Goal: Task Accomplishment & Management: Manage account settings

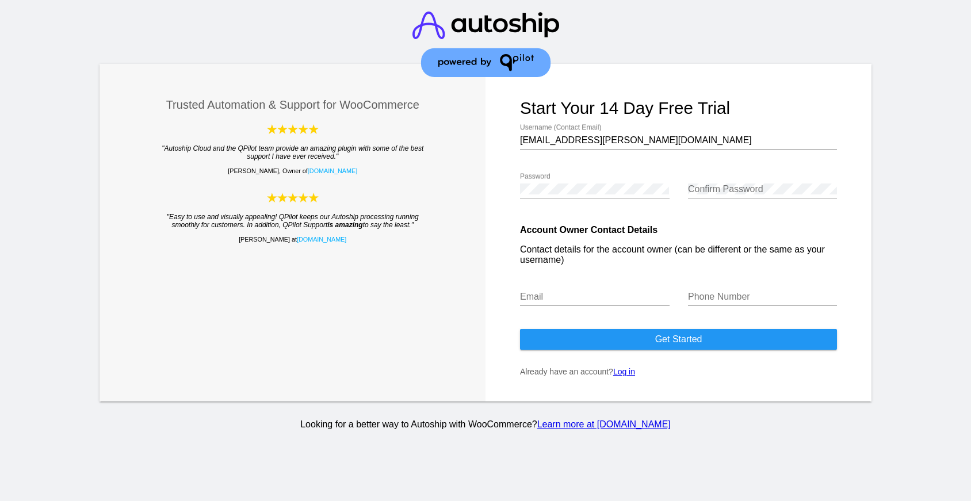
click at [626, 376] on link "Log in" at bounding box center [624, 371] width 22 height 9
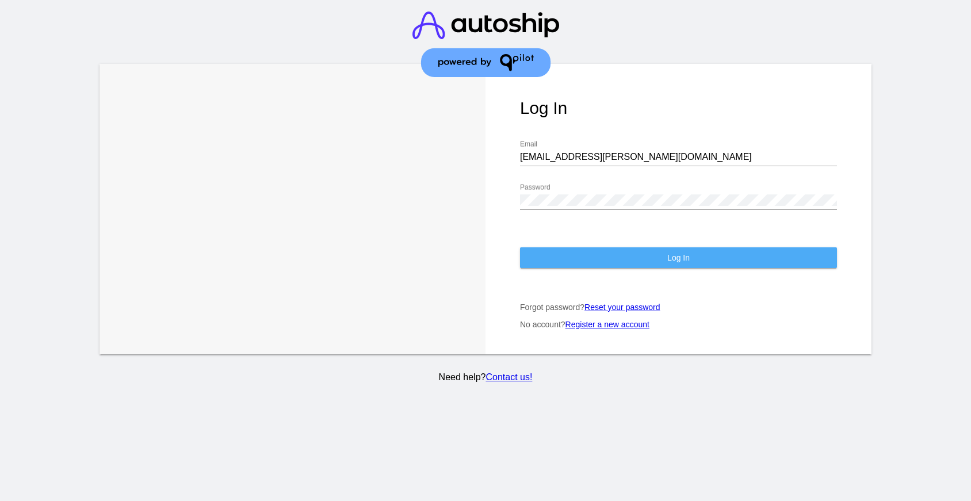
click at [651, 252] on button "Log In" at bounding box center [678, 257] width 317 height 21
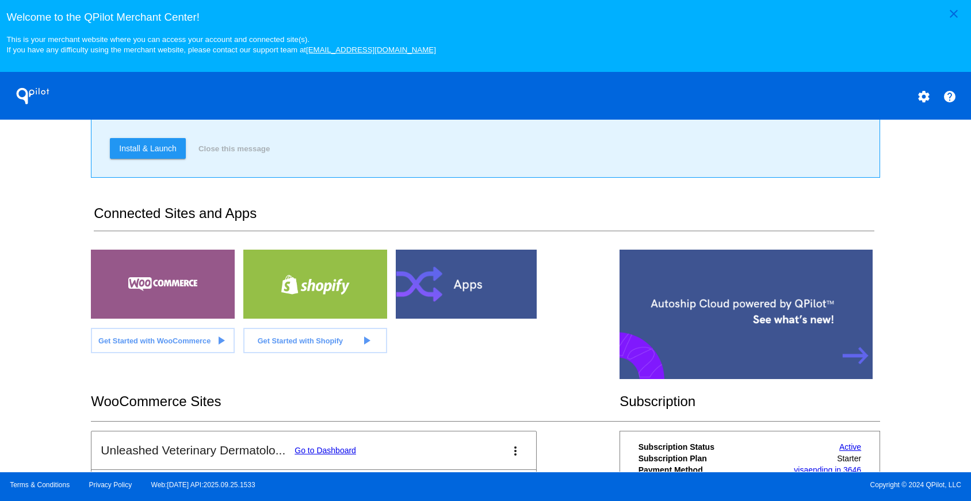
scroll to position [281, 0]
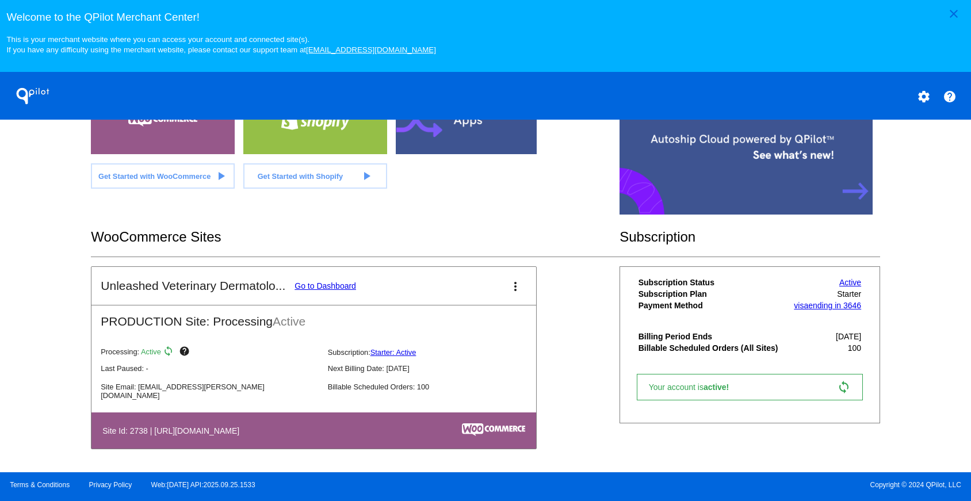
click at [316, 284] on link "Go to Dashboard" at bounding box center [325, 285] width 62 height 9
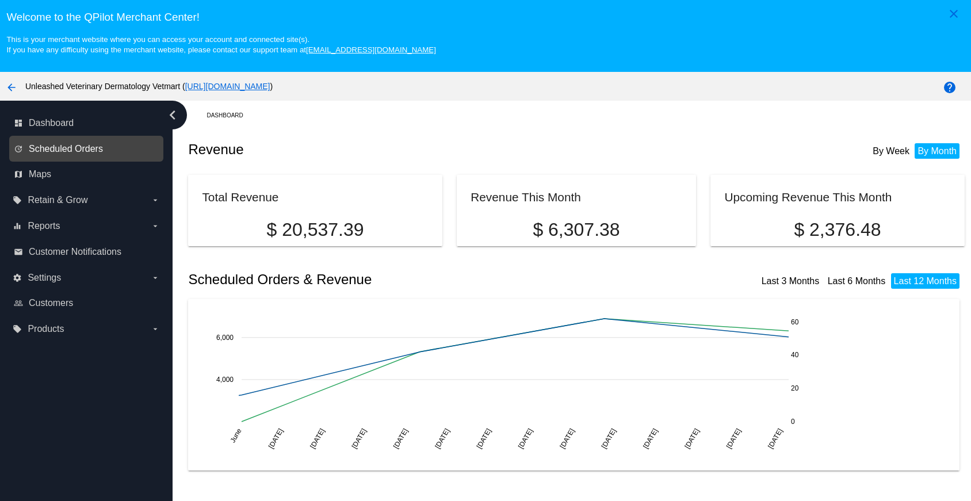
click at [68, 149] on span "Scheduled Orders" at bounding box center [66, 149] width 74 height 10
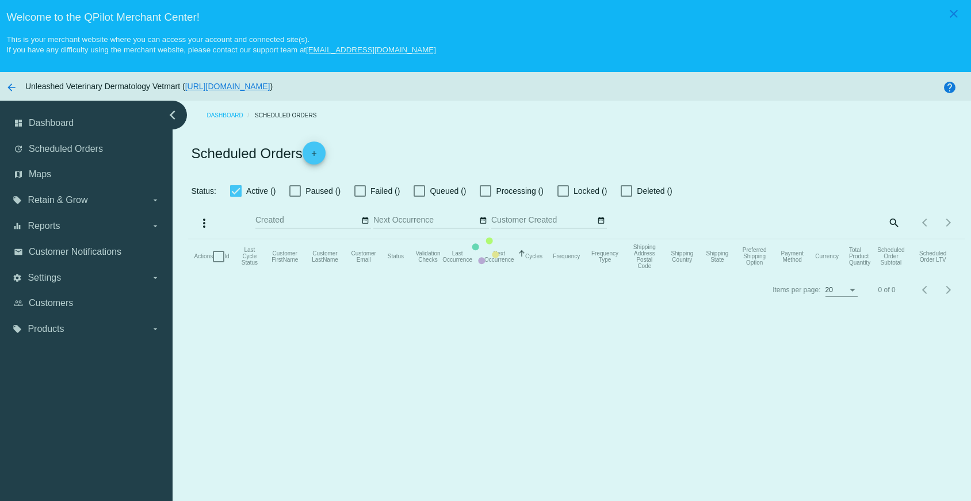
checkbox input "true"
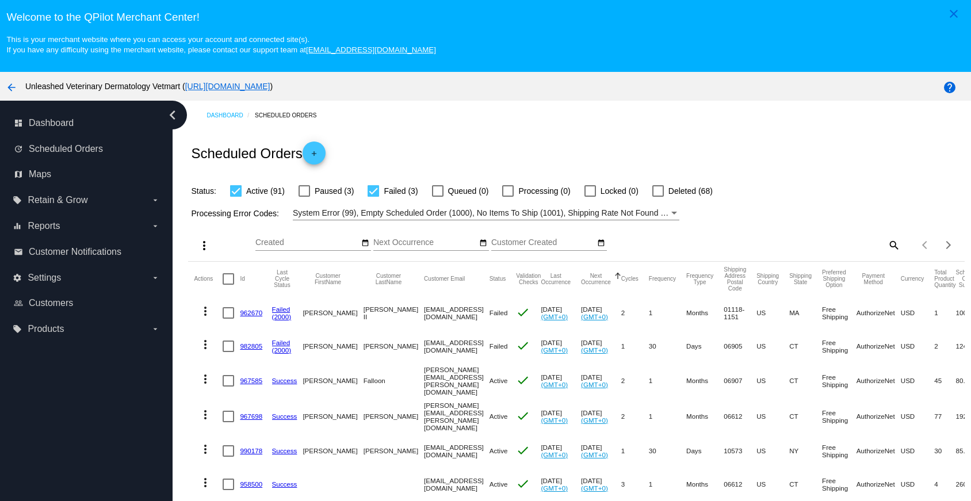
click at [893, 247] on mat-icon "search" at bounding box center [893, 245] width 14 height 18
click at [781, 246] on input "Search" at bounding box center [803, 242] width 193 height 9
paste input "[EMAIL_ADDRESS][DOMAIN_NAME]"
type input "[EMAIL_ADDRESS][DOMAIN_NAME]"
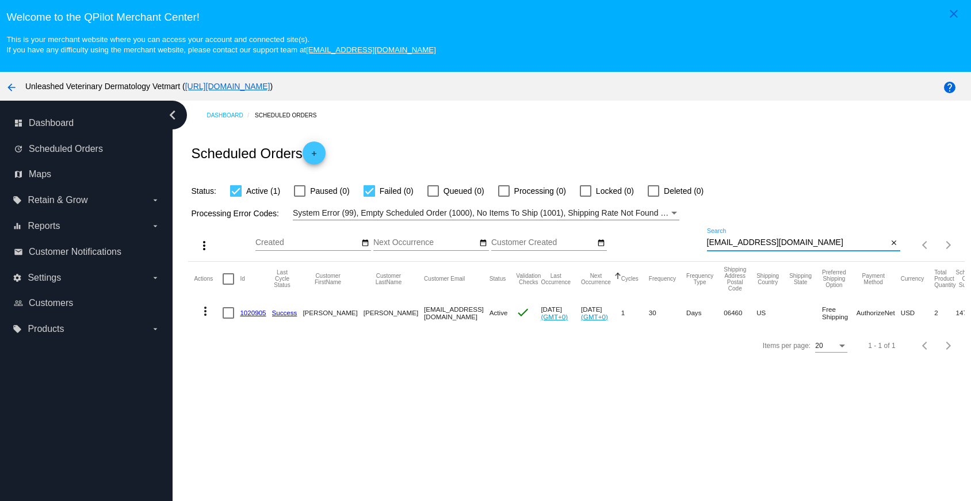
click at [207, 318] on mat-icon "more_vert" at bounding box center [205, 311] width 14 height 14
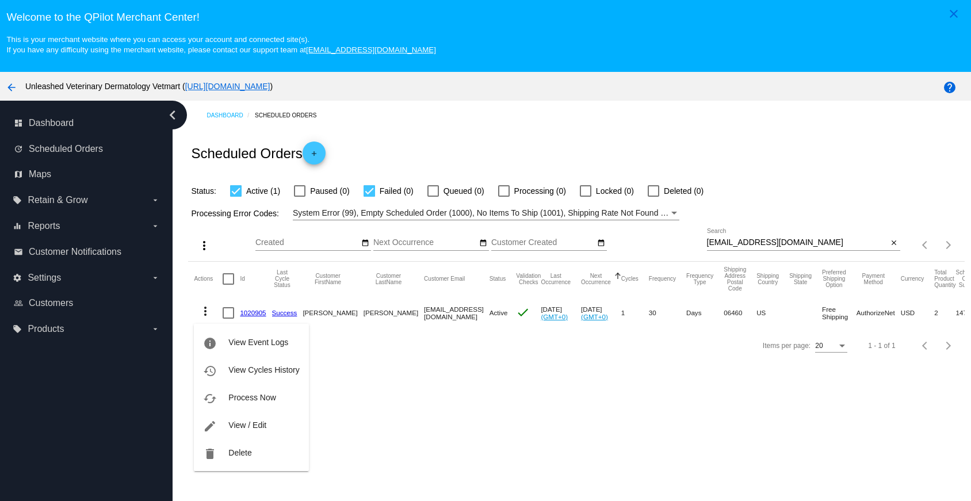
click at [350, 396] on div at bounding box center [485, 250] width 971 height 501
click at [251, 316] on link "1020905" at bounding box center [253, 312] width 26 height 7
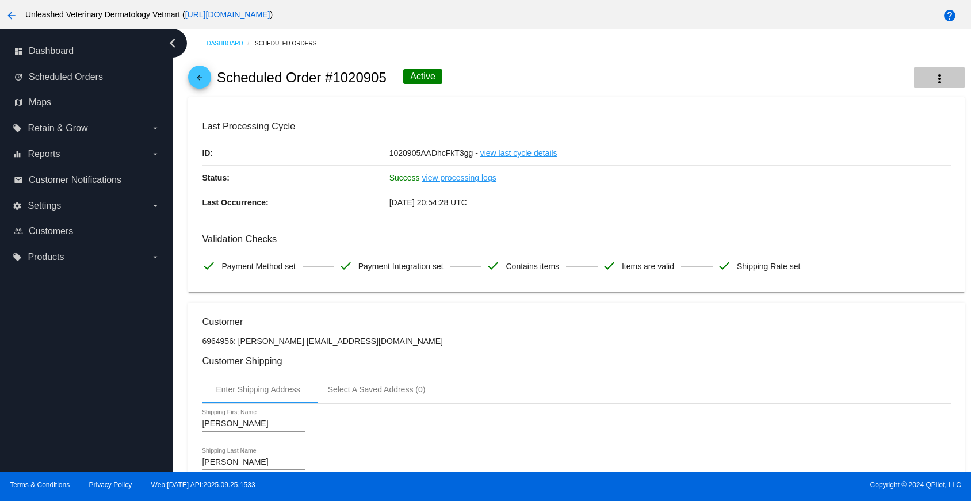
click at [940, 76] on mat-icon "more_vert" at bounding box center [939, 79] width 14 height 14
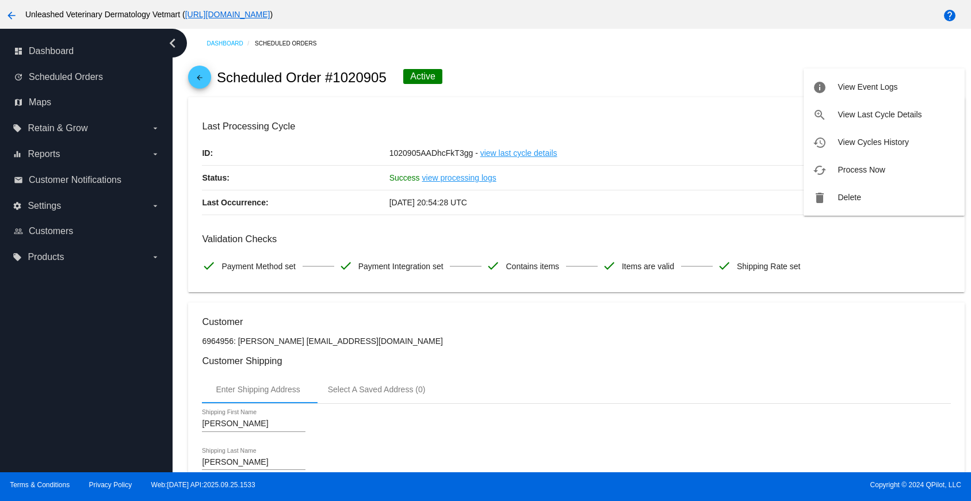
click at [658, 91] on div at bounding box center [485, 250] width 971 height 501
click at [200, 84] on mat-icon "arrow_back" at bounding box center [200, 81] width 14 height 14
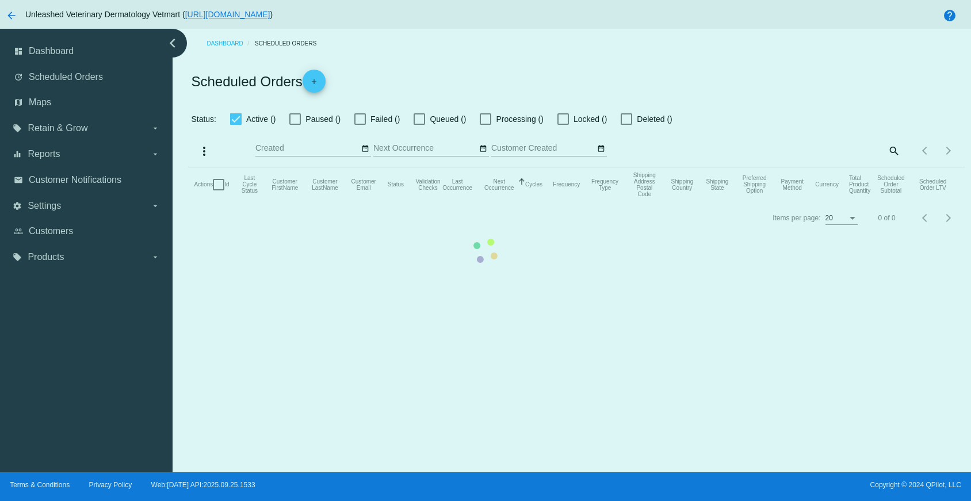
checkbox input "true"
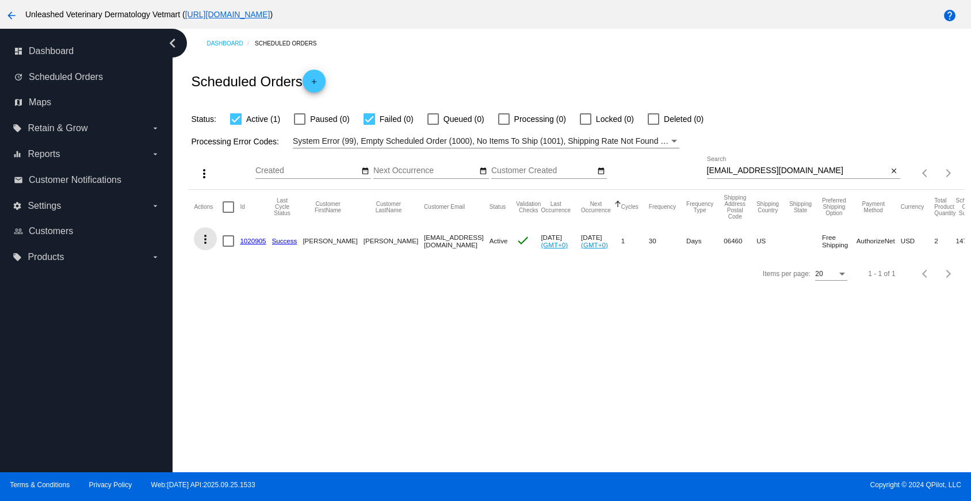
click at [205, 246] on mat-icon "more_vert" at bounding box center [205, 239] width 14 height 14
click at [224, 355] on button "edit View / Edit" at bounding box center [251, 351] width 114 height 28
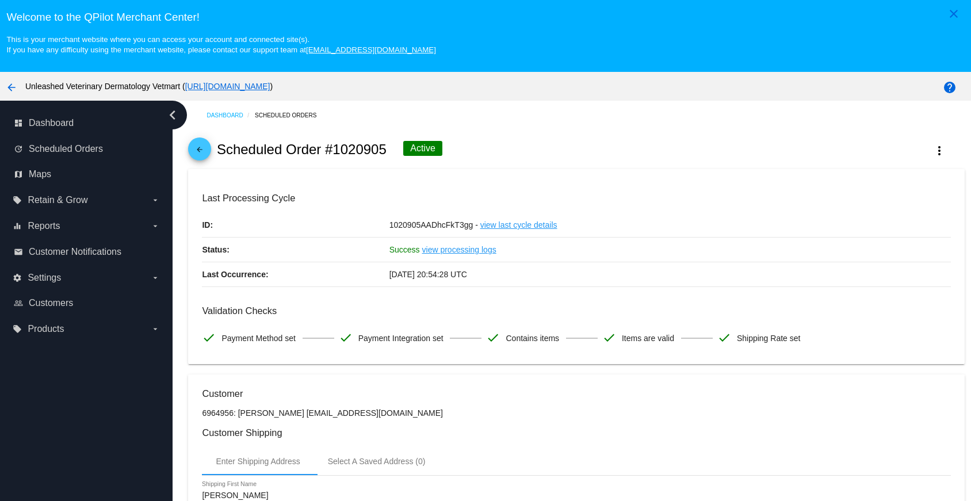
click at [202, 150] on mat-icon "arrow_back" at bounding box center [200, 152] width 14 height 14
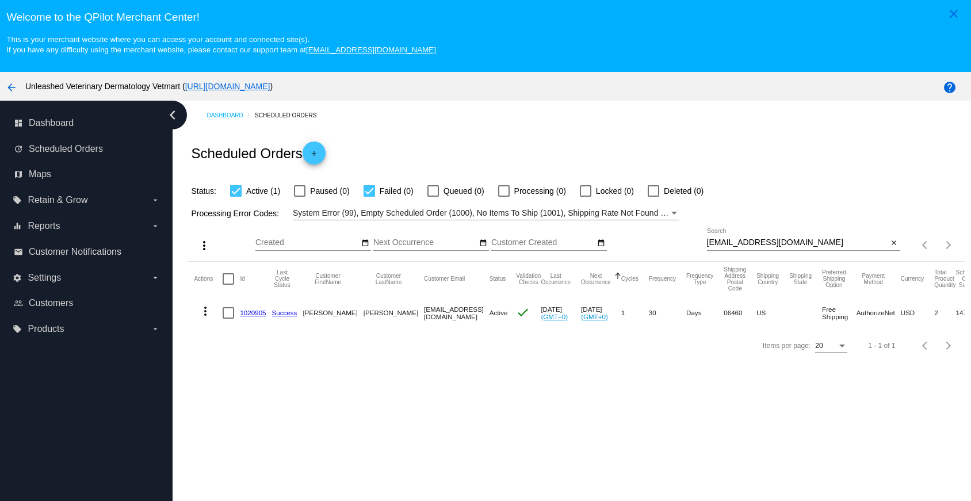
click at [207, 313] on mat-icon "more_vert" at bounding box center [205, 311] width 14 height 14
click at [204, 312] on div "info View Event Logs history View Cycles History cached Process Now edit View /…" at bounding box center [251, 386] width 114 height 169
click at [195, 320] on div "info View Event Logs history View Cycles History cached Process Now edit View /…" at bounding box center [251, 386] width 114 height 169
click at [202, 294] on div at bounding box center [485, 250] width 971 height 501
click at [371, 196] on div at bounding box center [368, 190] width 11 height 11
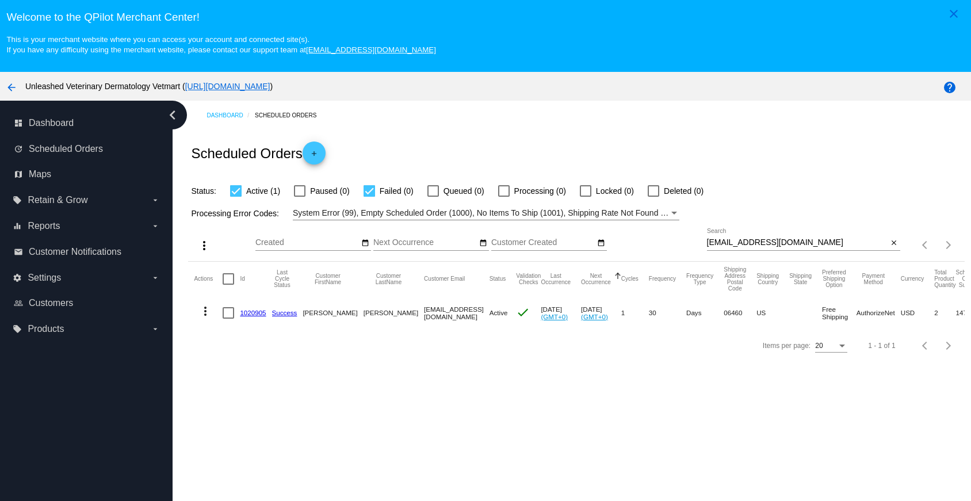
click at [369, 197] on input "Failed (0)" at bounding box center [369, 197] width 1 height 1
checkbox input "false"
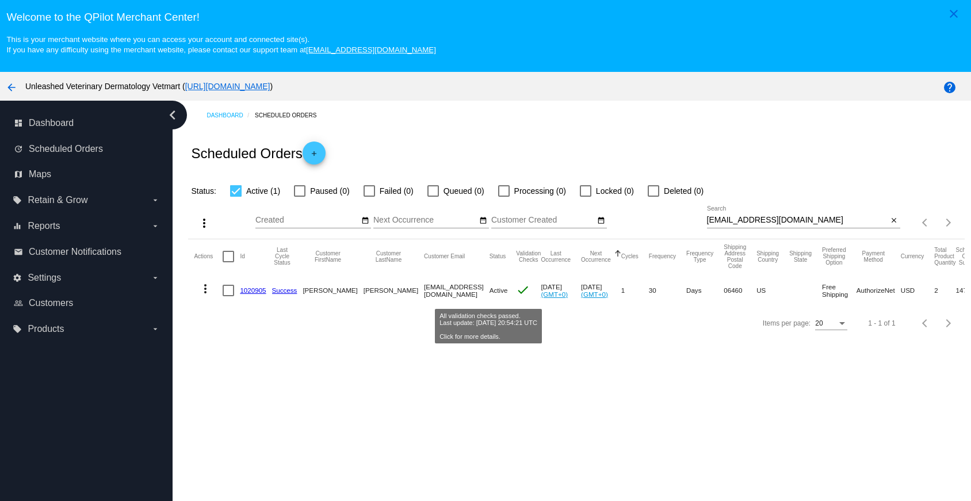
click at [516, 292] on mat-icon "check" at bounding box center [523, 290] width 14 height 14
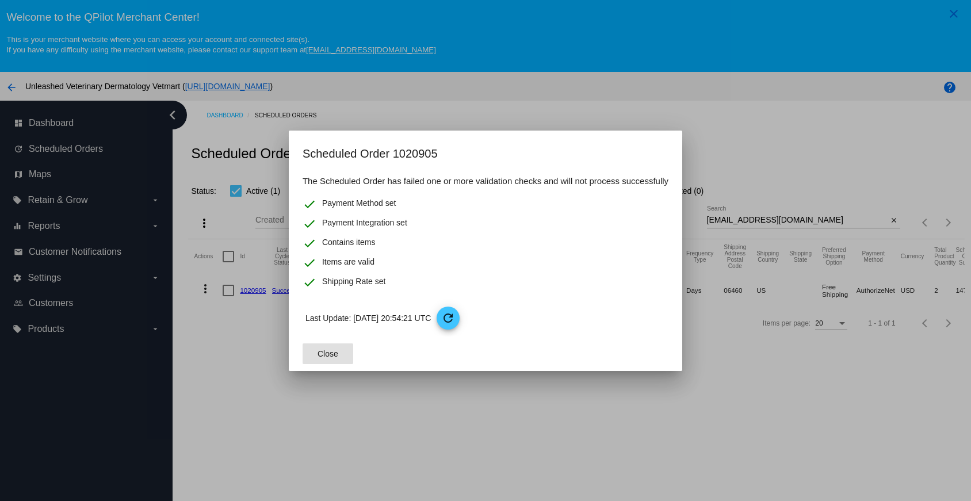
click at [333, 349] on span "Close" at bounding box center [327, 353] width 21 height 9
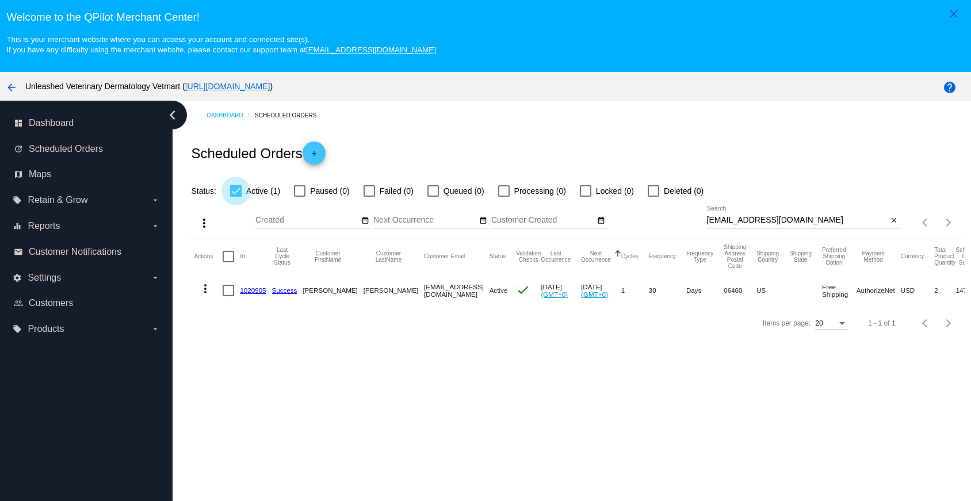
click at [238, 193] on div at bounding box center [235, 190] width 11 height 11
click at [236, 197] on input "Active (1)" at bounding box center [235, 197] width 1 height 1
checkbox input "false"
